Goal: Information Seeking & Learning: Learn about a topic

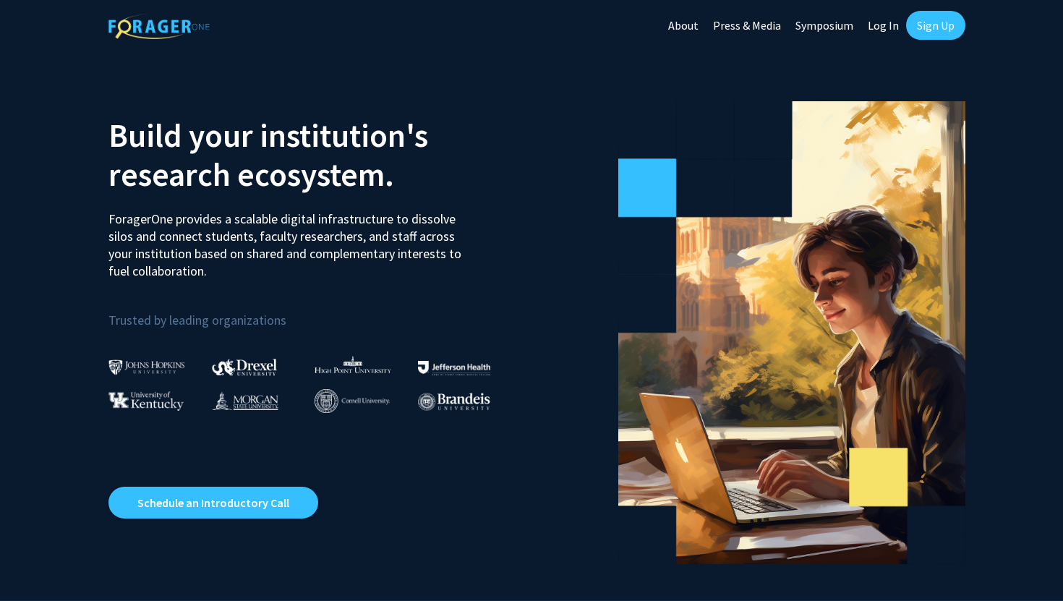
click at [870, 27] on link "Log In" at bounding box center [883, 25] width 46 height 51
select select
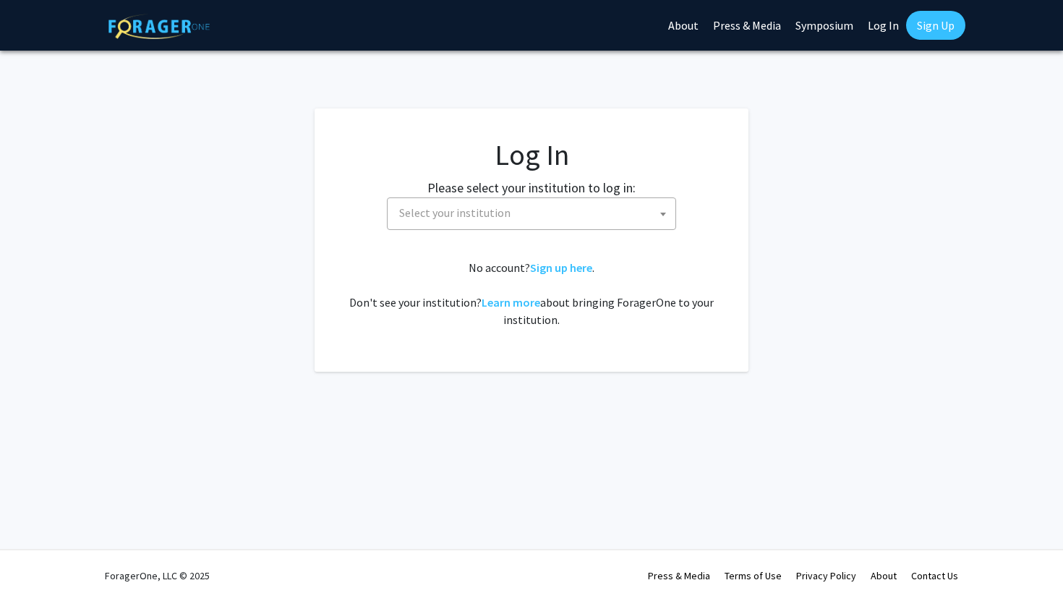
click at [585, 223] on span "Select your institution" at bounding box center [534, 213] width 282 height 30
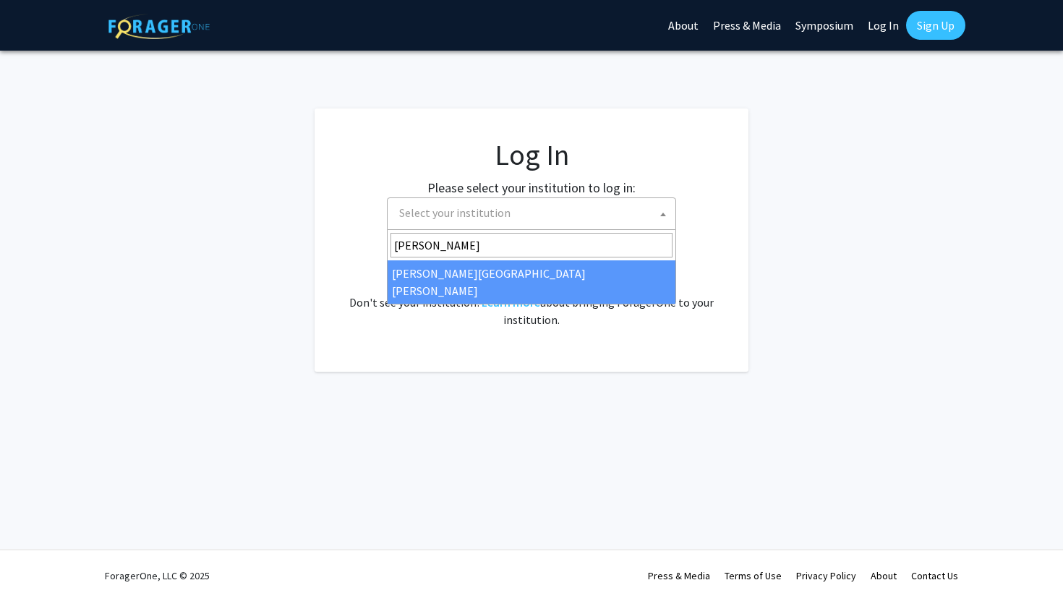
type input "[PERSON_NAME]"
select select "1"
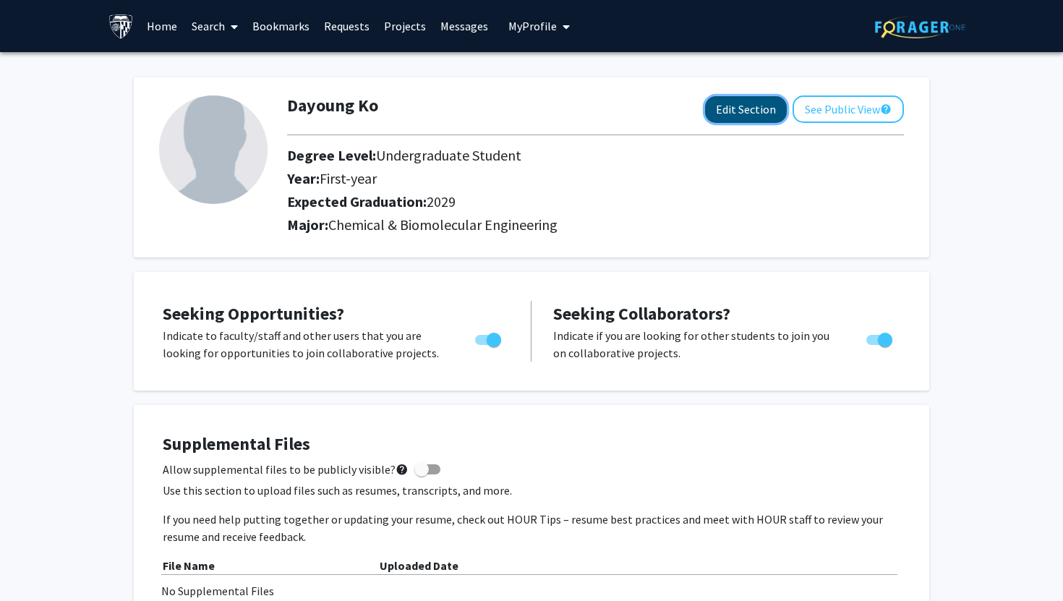
click at [750, 106] on button "Edit Section" at bounding box center [746, 109] width 82 height 27
select select "first-year"
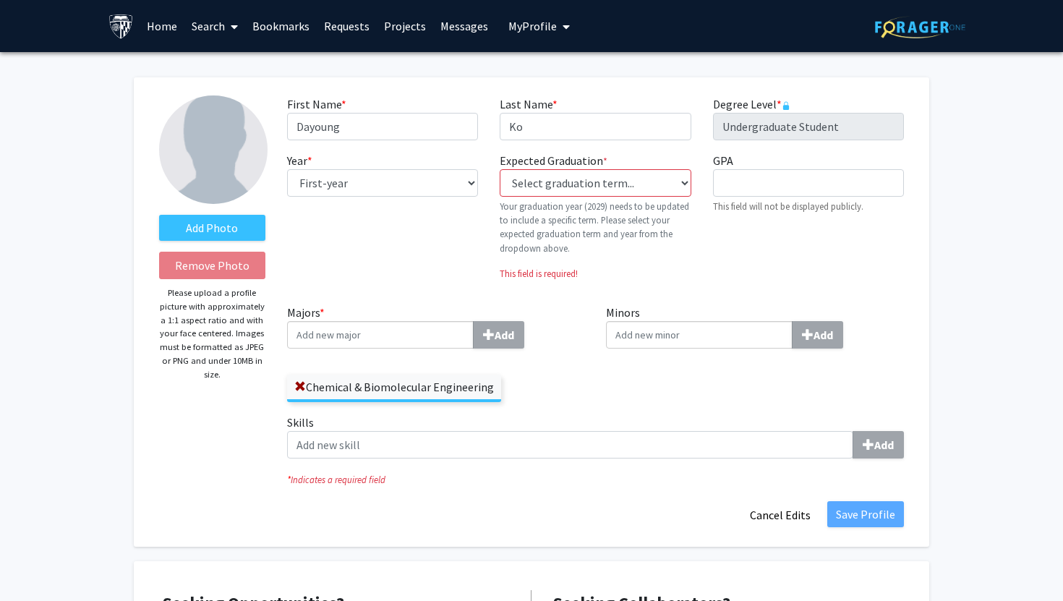
click at [299, 375] on label "Chemical & Biomolecular Engineering" at bounding box center [394, 386] width 214 height 25
click at [0, 0] on input "Chemical & Biomolecular Engineering" at bounding box center [0, 0] width 0 height 0
click at [297, 385] on span at bounding box center [300, 387] width 12 height 12
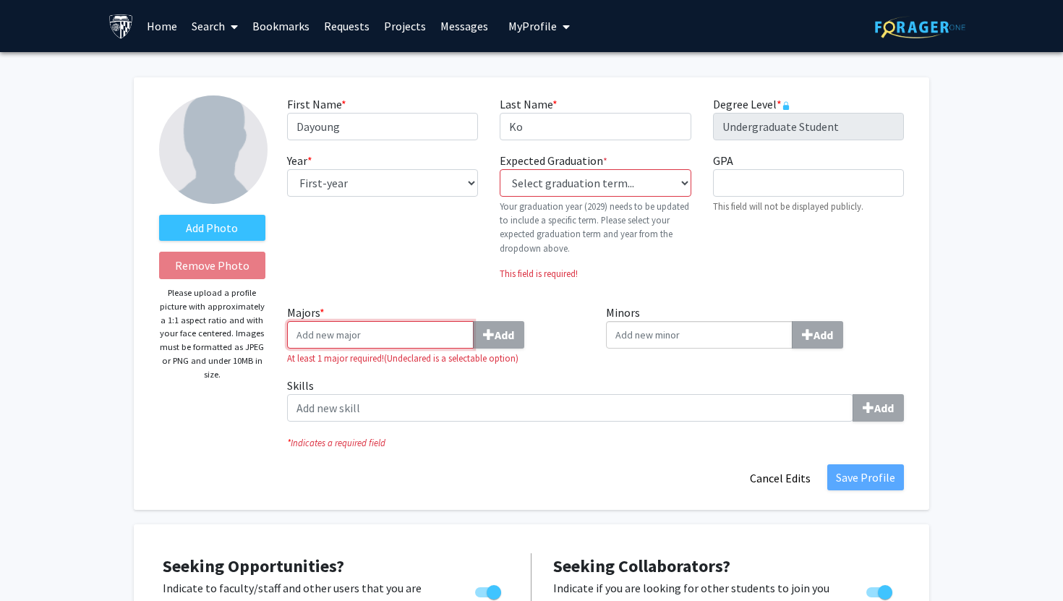
click at [324, 340] on input "Majors * Add" at bounding box center [380, 334] width 187 height 27
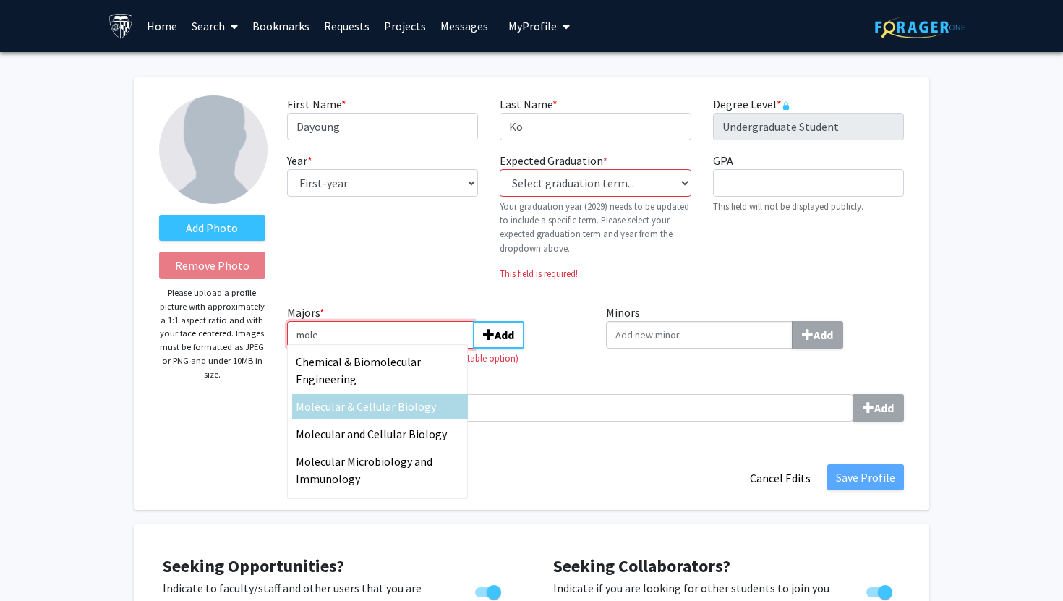
type input "mole"
click at [421, 409] on span "cular & Cellular Biology" at bounding box center [378, 406] width 116 height 14
click at [421, 348] on input "mole" at bounding box center [380, 334] width 187 height 27
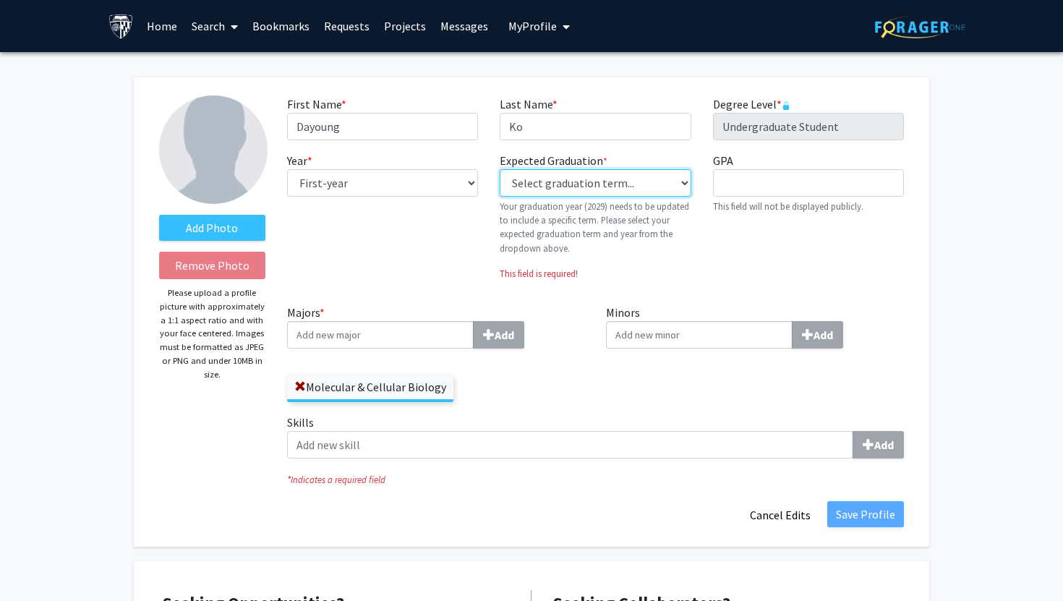
click at [637, 181] on select "Select graduation term... Previous: 2029 (Please select a specific term) Spring…" at bounding box center [595, 182] width 191 height 27
click at [500, 169] on select "Select graduation term... Previous: 2029 (Please select a specific term) Spring…" at bounding box center [595, 182] width 191 height 27
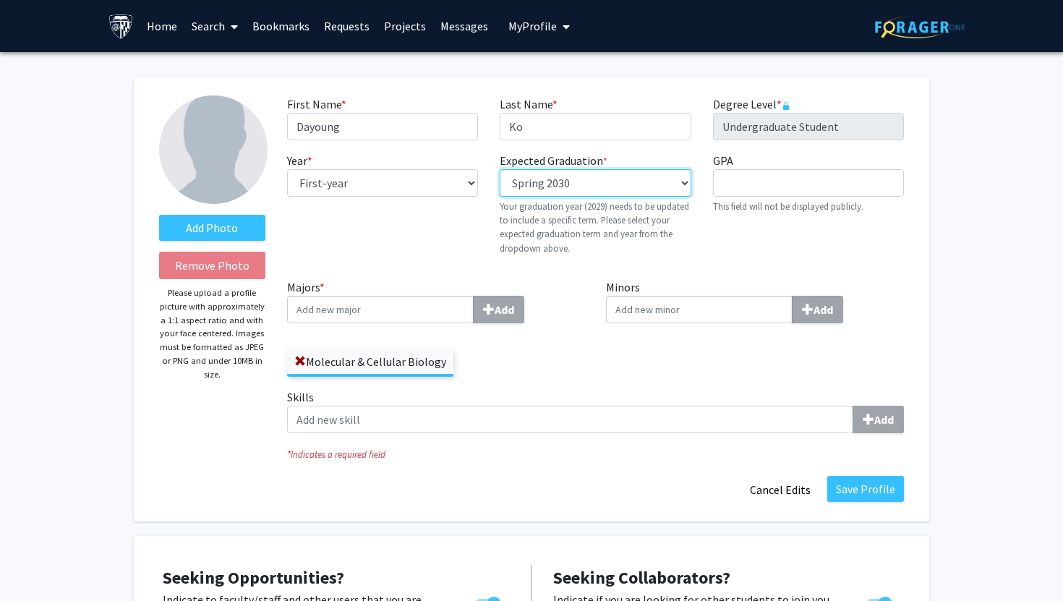
click at [654, 192] on select "Select graduation term... Previous: 2029 (Please select a specific term) Spring…" at bounding box center [595, 182] width 191 height 27
click at [500, 169] on select "Select graduation term... Previous: 2029 (Please select a specific term) Spring…" at bounding box center [595, 182] width 191 height 27
click at [638, 200] on p "Your graduation year (2029) needs to be updated to include a specific term. Ple…" at bounding box center [595, 228] width 191 height 56
click at [638, 194] on select "Select graduation term... Previous: 2029 (Please select a specific term) Spring…" at bounding box center [595, 182] width 191 height 27
select select "46: spring_2029"
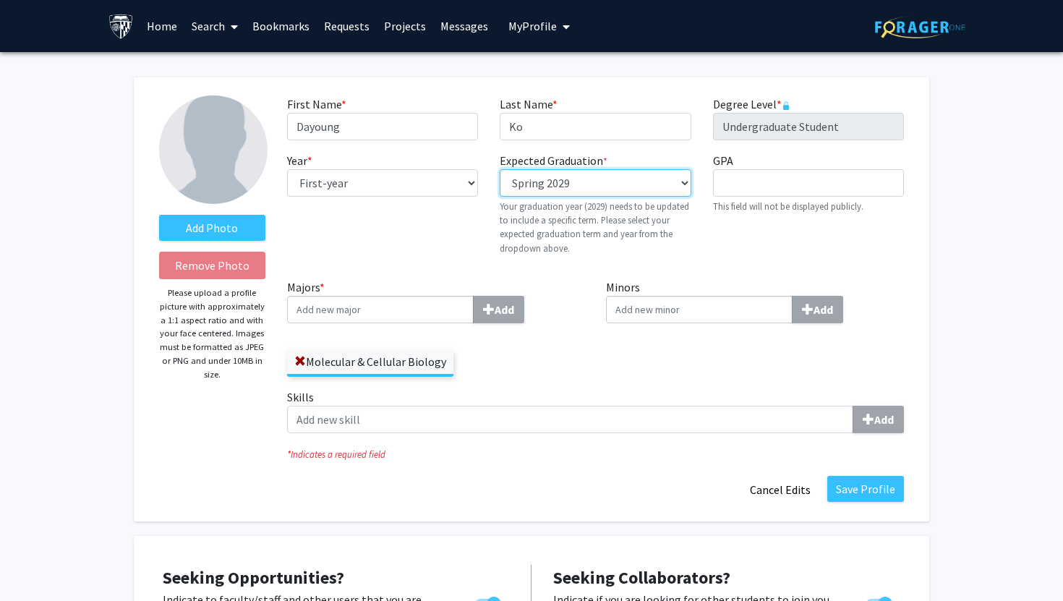
click at [500, 169] on select "Select graduation term... Previous: 2029 (Please select a specific term) Spring…" at bounding box center [595, 182] width 191 height 27
click at [879, 480] on button "Save Profile" at bounding box center [865, 489] width 77 height 26
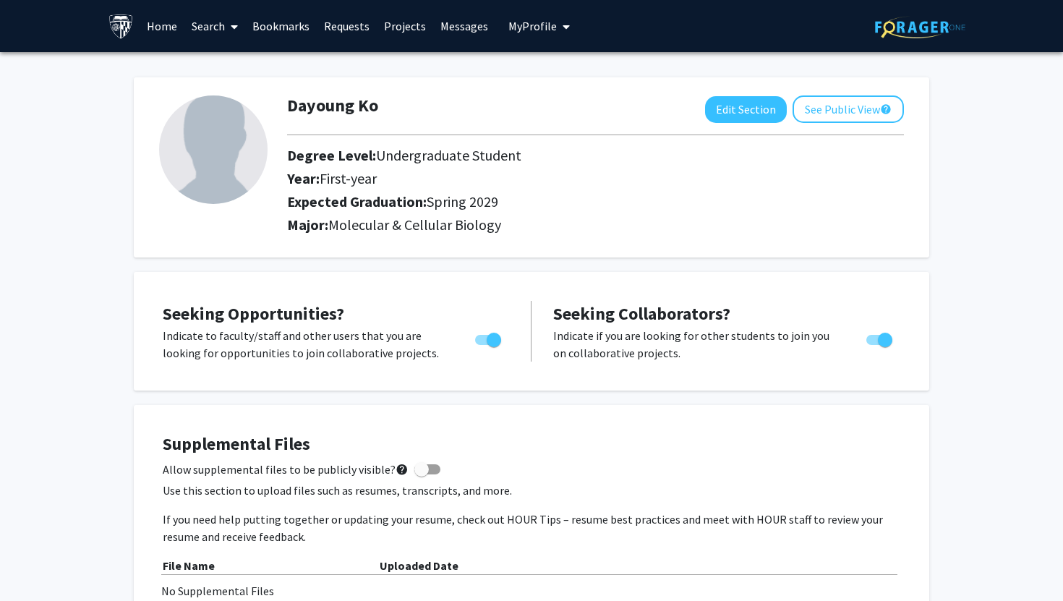
click at [167, 22] on link "Home" at bounding box center [162, 26] width 45 height 51
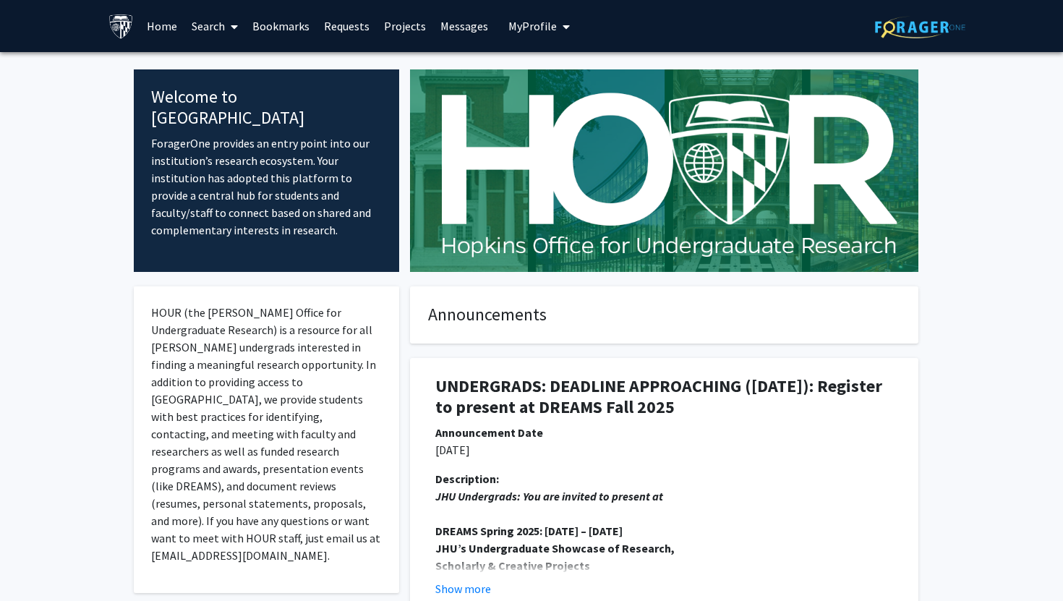
click at [206, 27] on link "Search" at bounding box center [214, 26] width 61 height 51
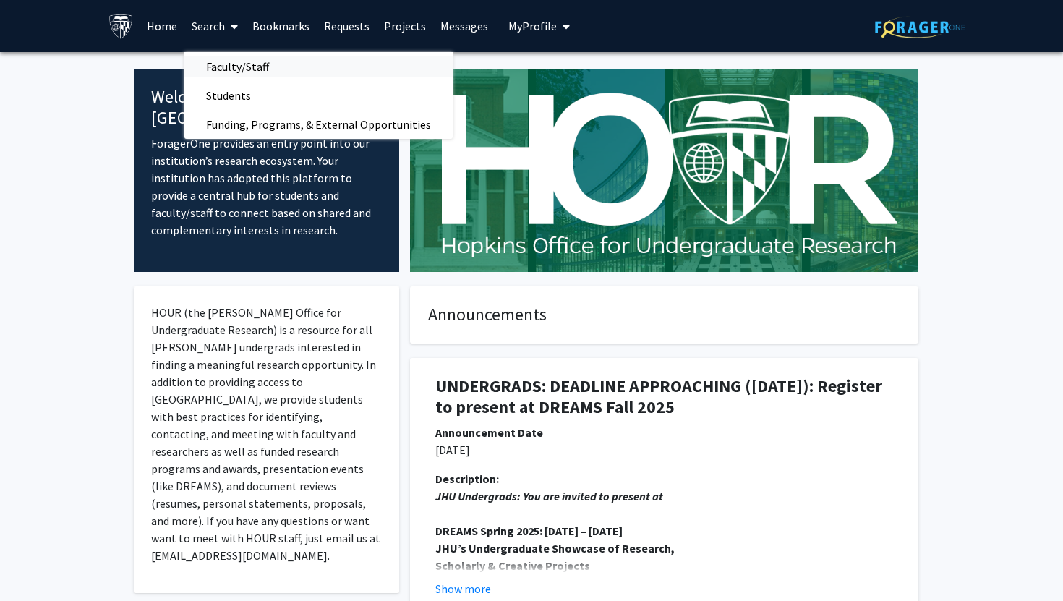
click at [234, 65] on span "Faculty/Staff" at bounding box center [237, 66] width 106 height 29
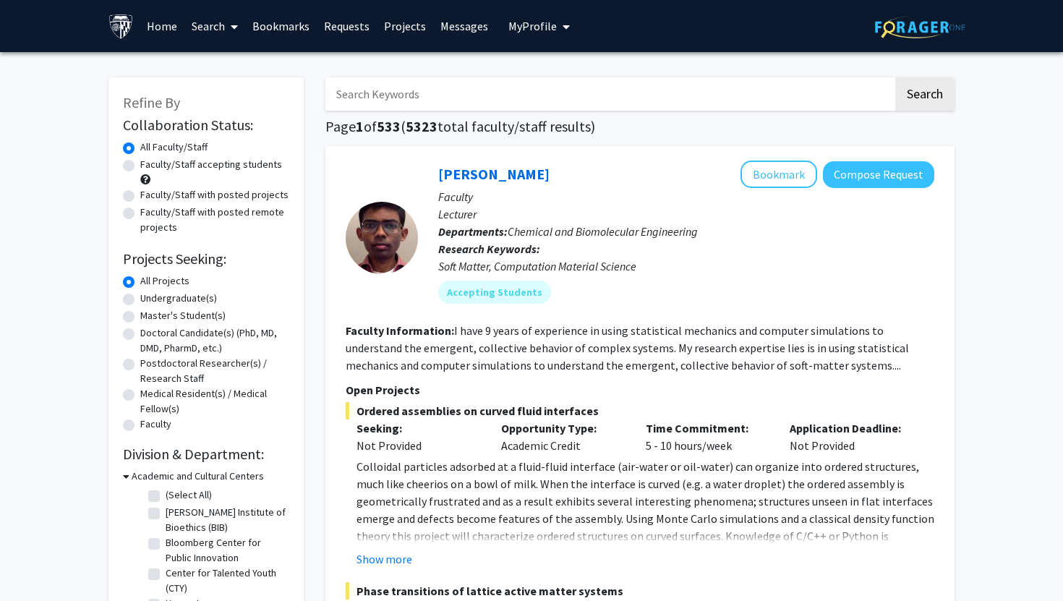
click at [385, 103] on input "Search Keywords" at bounding box center [608, 93] width 567 height 33
type input "SUMO"
click at [895, 77] on button "Search" at bounding box center [924, 93] width 59 height 33
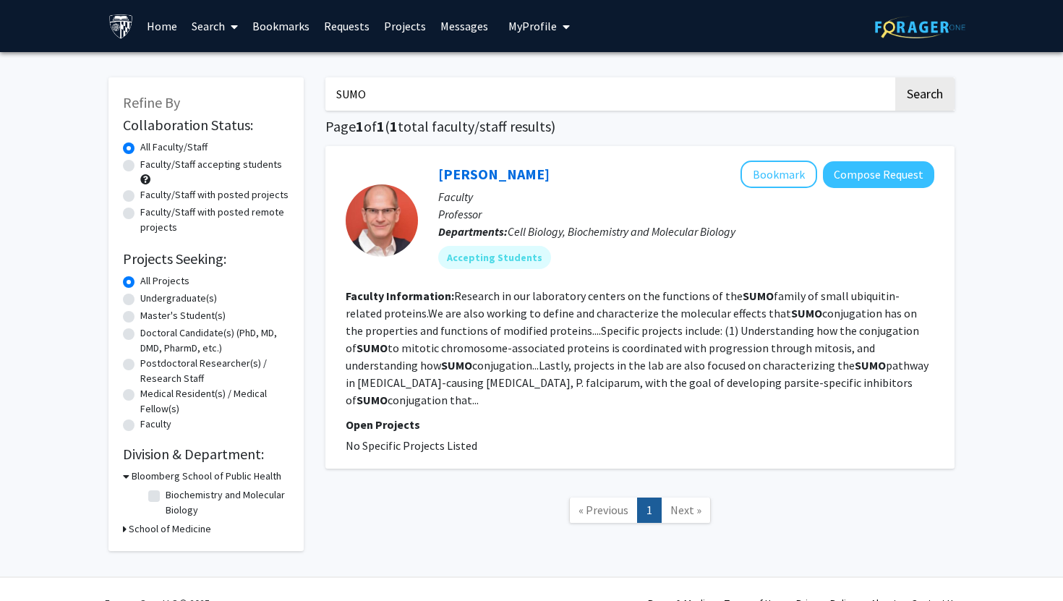
click at [528, 350] on fg-read-more "Research in our laboratory centers on the functions of the SUMO family of small…" at bounding box center [637, 347] width 583 height 119
click at [500, 259] on mat-chip "Accepting Students" at bounding box center [494, 257] width 113 height 23
click at [494, 166] on link "Michael Matunis" at bounding box center [493, 174] width 111 height 18
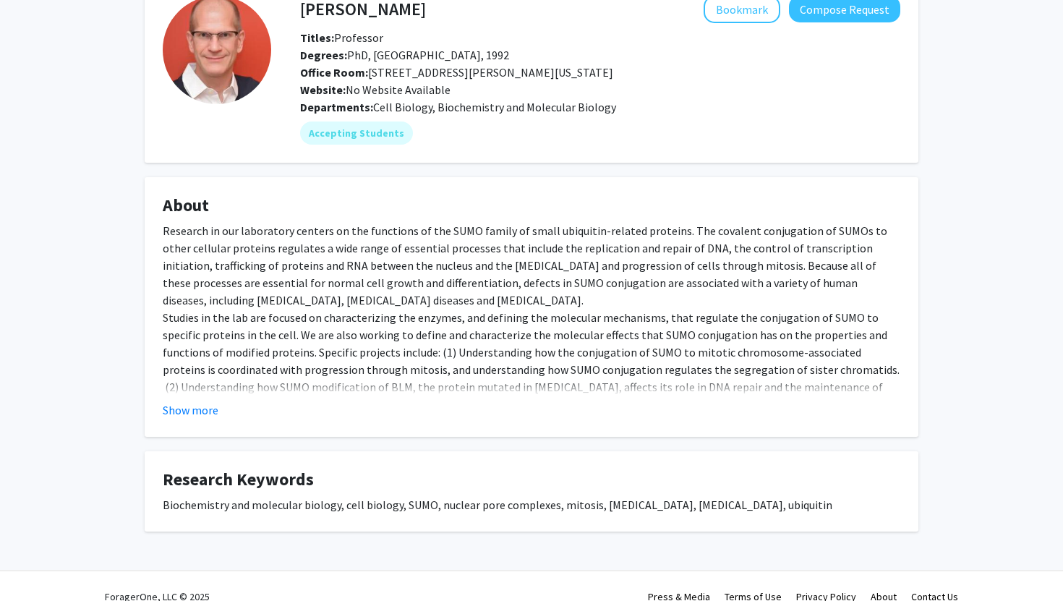
scroll to position [106, 0]
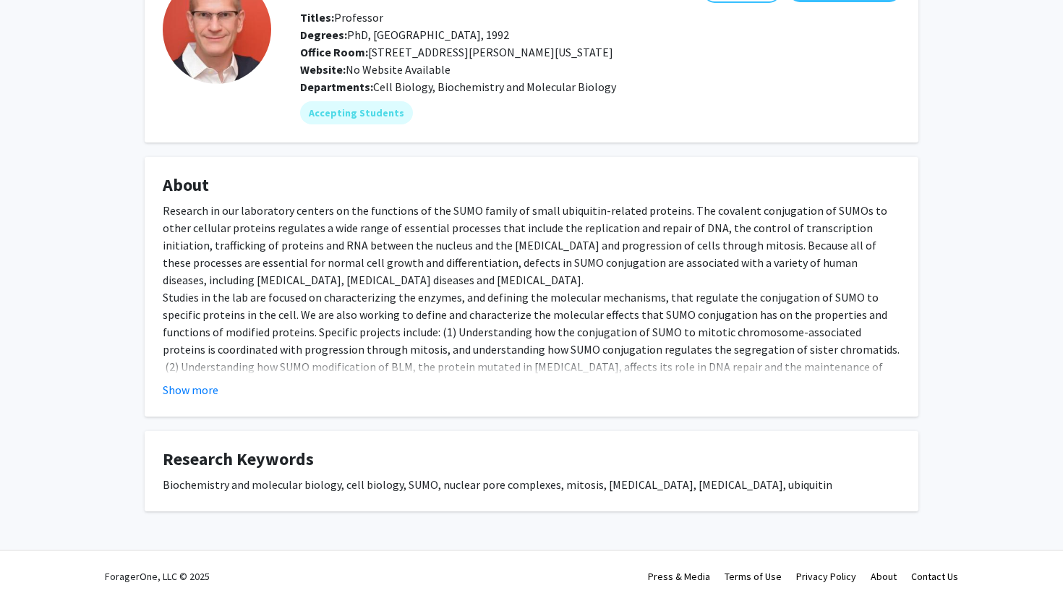
click at [210, 374] on div "Research in our laboratory centers on the functions of the SUMO family of small…" at bounding box center [531, 323] width 737 height 243
click at [207, 388] on button "Show more" at bounding box center [191, 389] width 56 height 17
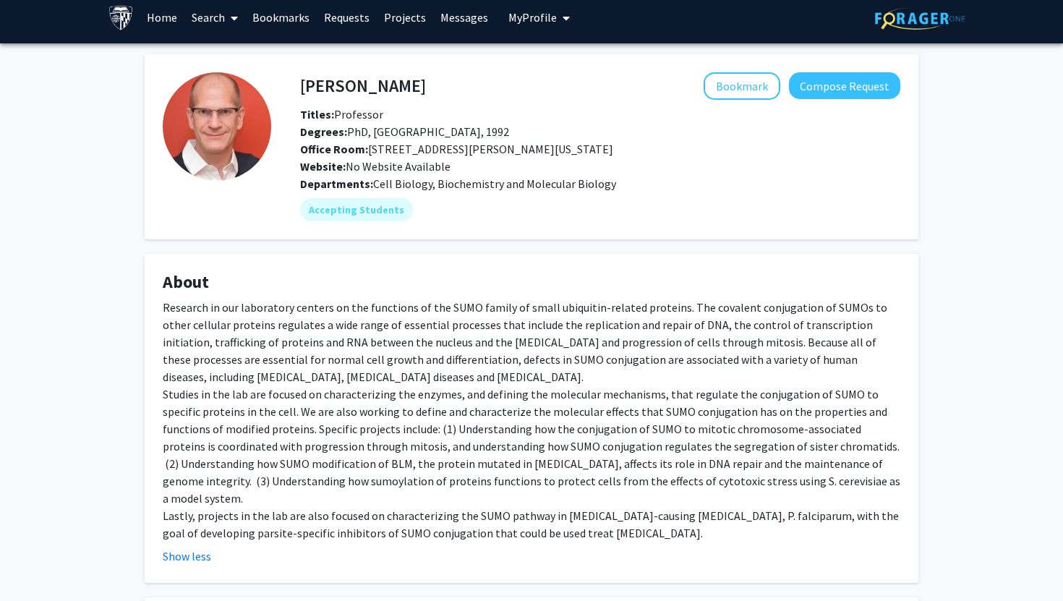
scroll to position [0, 0]
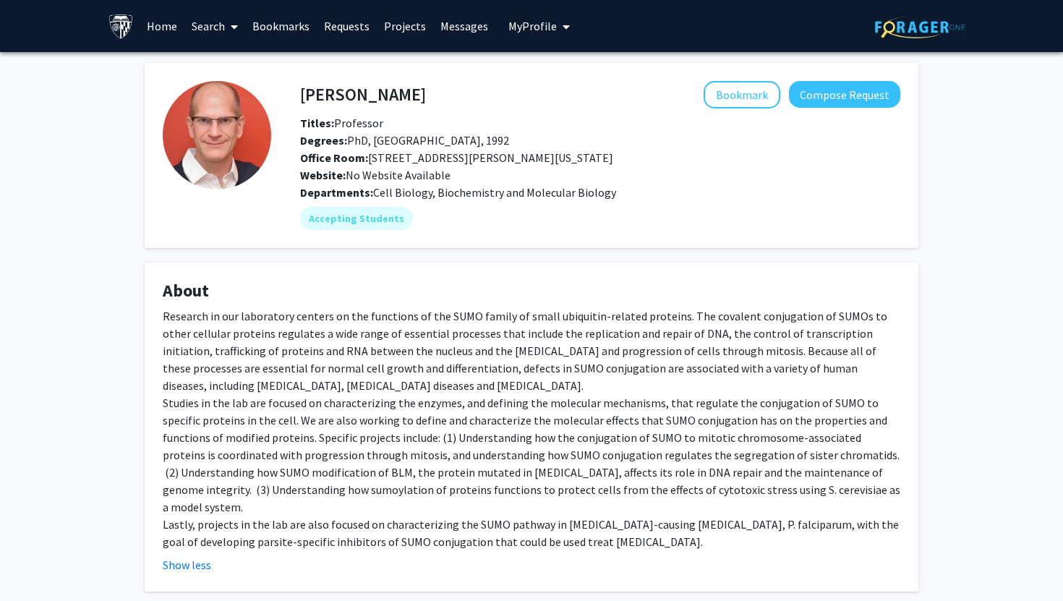
click at [350, 80] on fg-card "Michael Matunis Bookmark Compose Request Titles: Professor Degrees: PhD, Northw…" at bounding box center [532, 155] width 774 height 185
click at [356, 86] on h4 "Michael Matunis" at bounding box center [363, 94] width 126 height 27
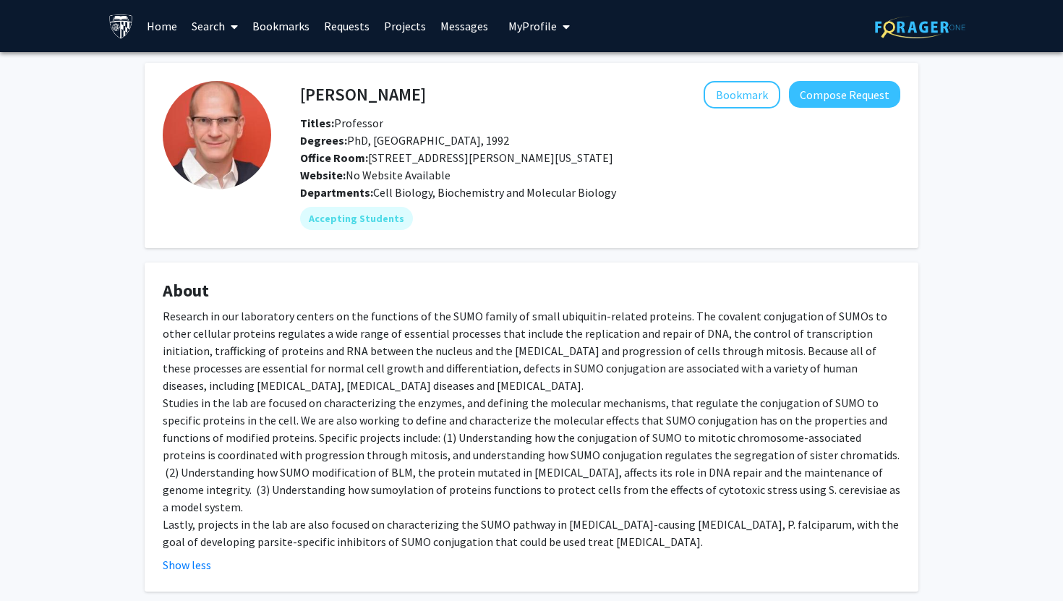
click at [383, 102] on h4 "Michael Matunis" at bounding box center [363, 94] width 126 height 27
copy h4 "Michael Matunis"
click at [387, 79] on fg-card "Michael Matunis Bookmark Compose Request Titles: Professor Degrees: PhD, Northw…" at bounding box center [532, 155] width 774 height 185
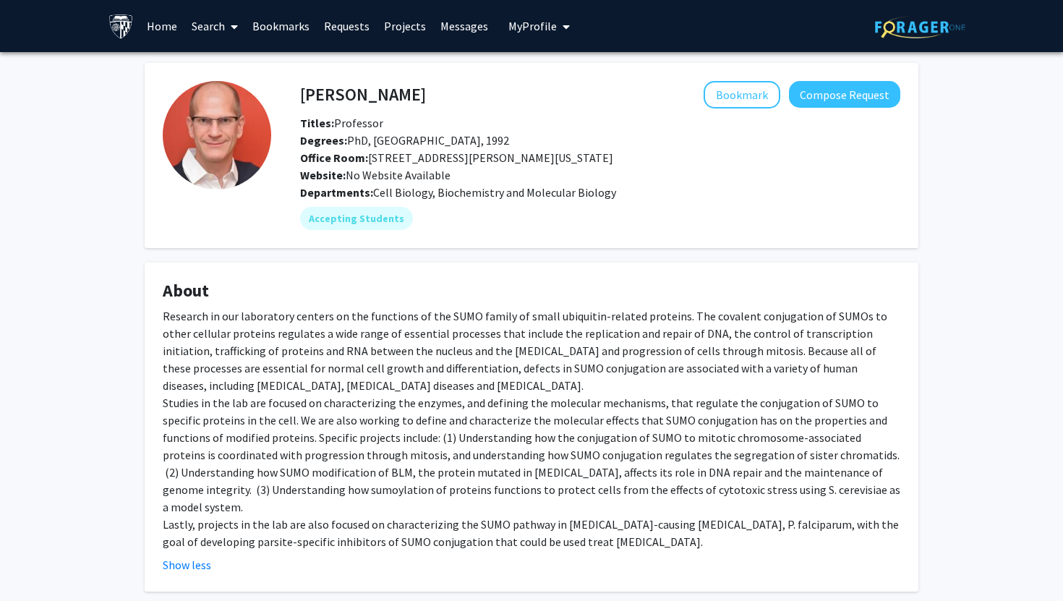
click at [387, 79] on fg-card "Michael Matunis Bookmark Compose Request Titles: Professor Degrees: PhD, Northw…" at bounding box center [532, 155] width 774 height 185
click at [401, 83] on h4 "Michael Matunis" at bounding box center [363, 94] width 126 height 27
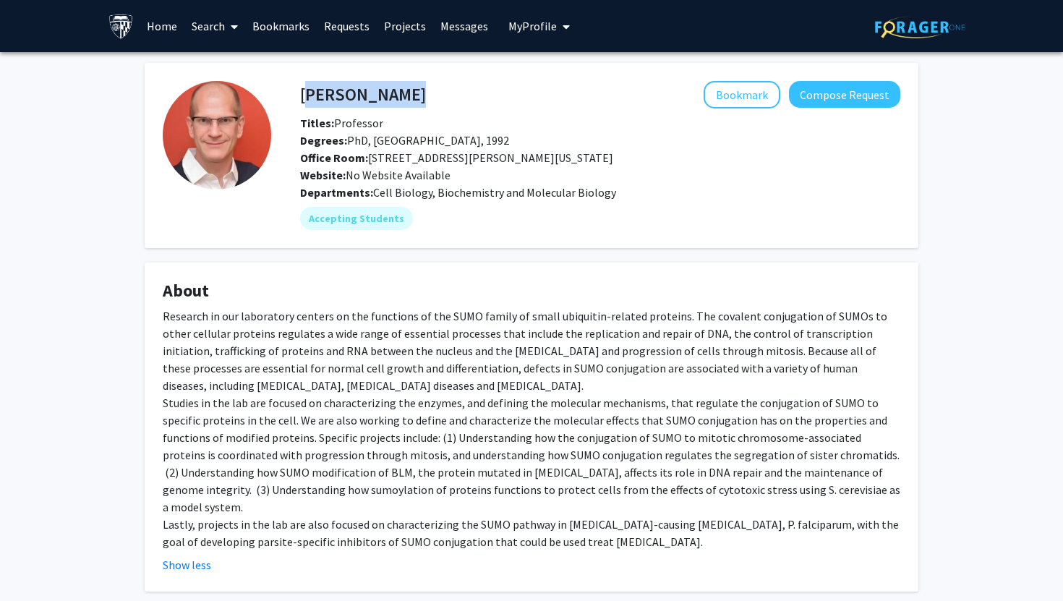
copy h4 "Michael Matunis"
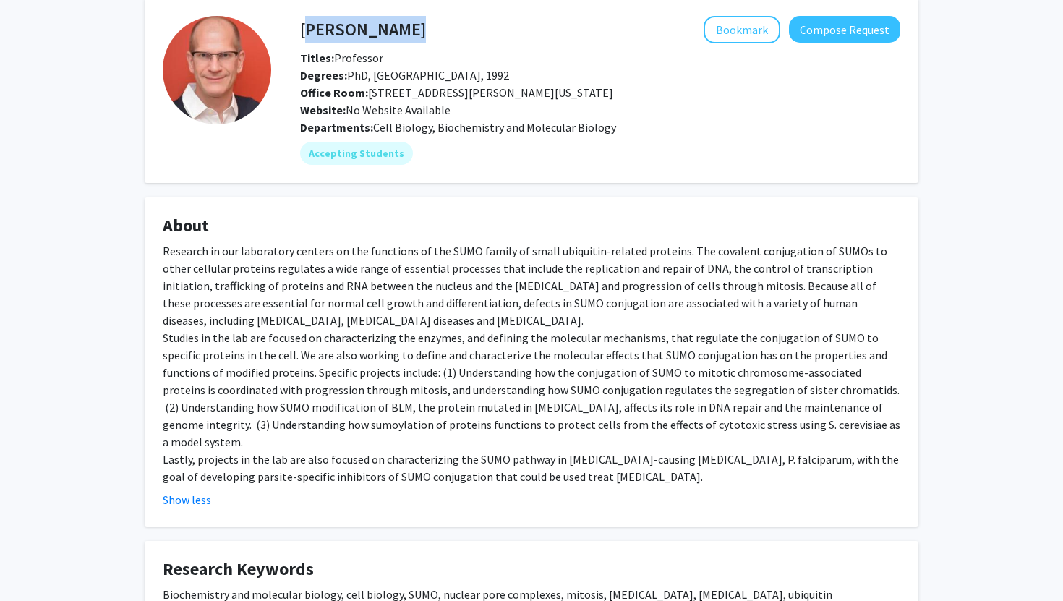
scroll to position [158, 0]
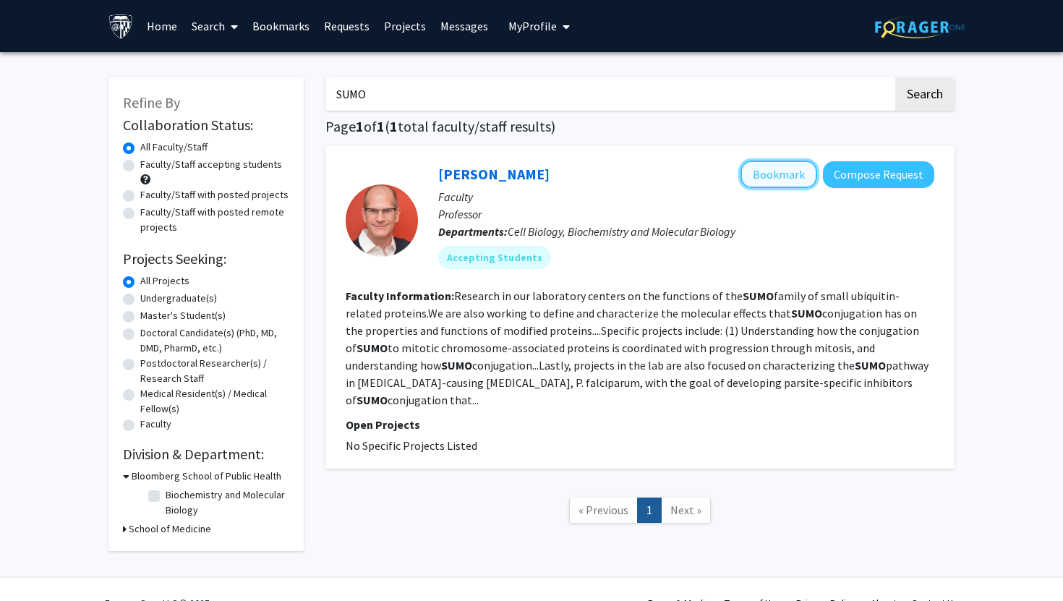
click at [756, 185] on button "Bookmark" at bounding box center [778, 173] width 77 height 27
